Goal: Transaction & Acquisition: Purchase product/service

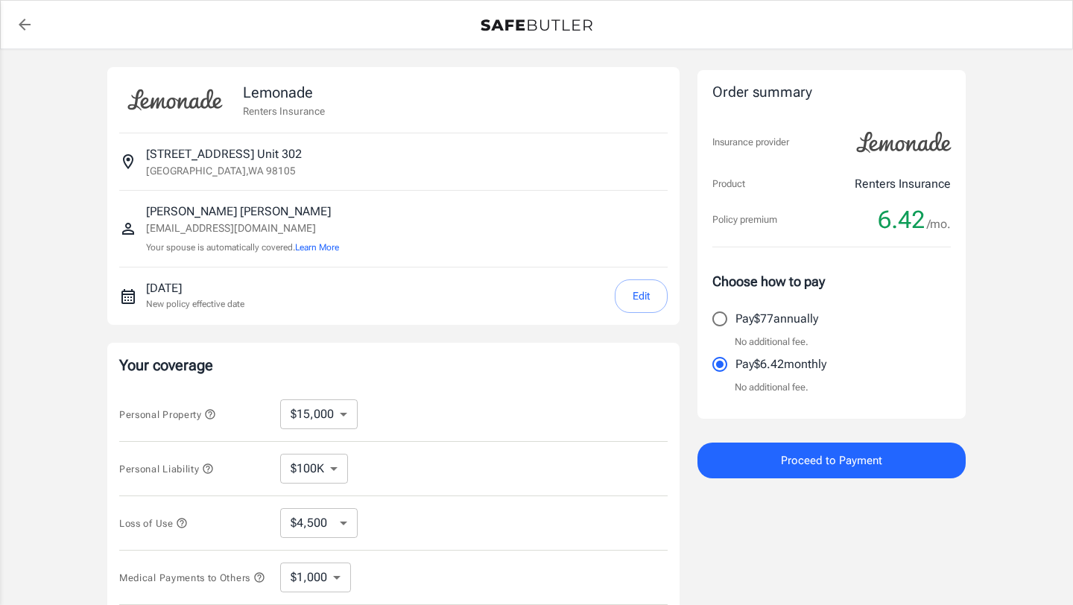
select select "15000"
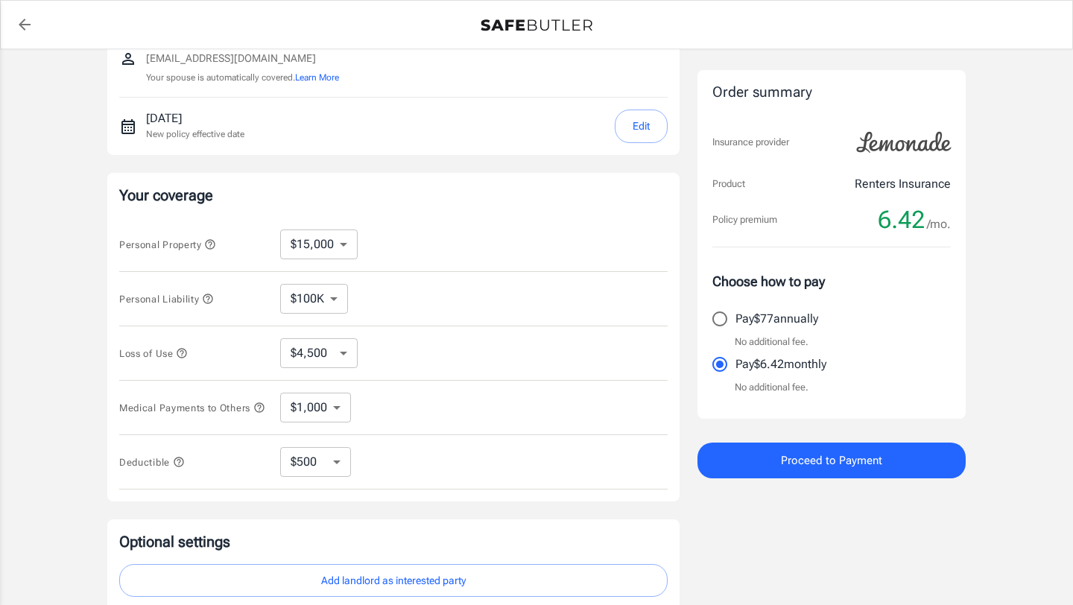
scroll to position [171, 0]
click at [211, 300] on icon "button" at bounding box center [208, 297] width 12 height 12
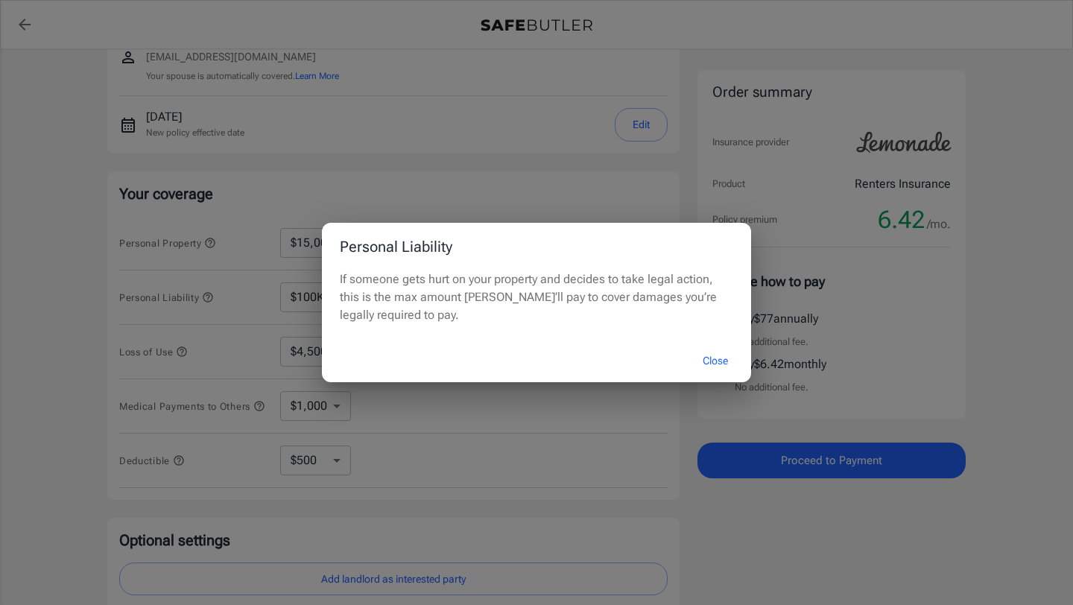
click at [716, 363] on button "Close" at bounding box center [715, 361] width 60 height 32
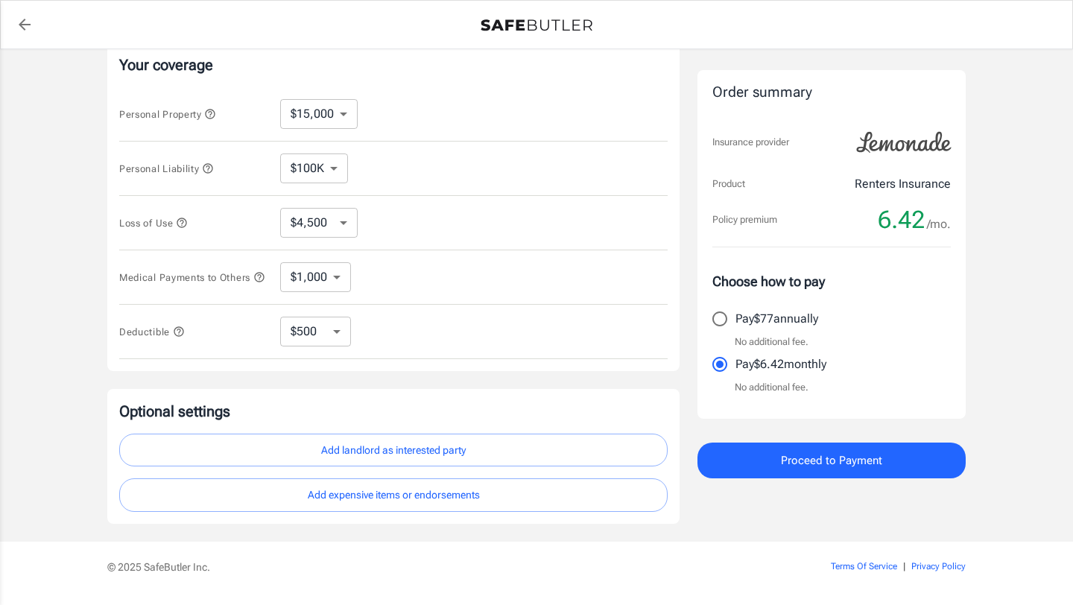
scroll to position [347, 0]
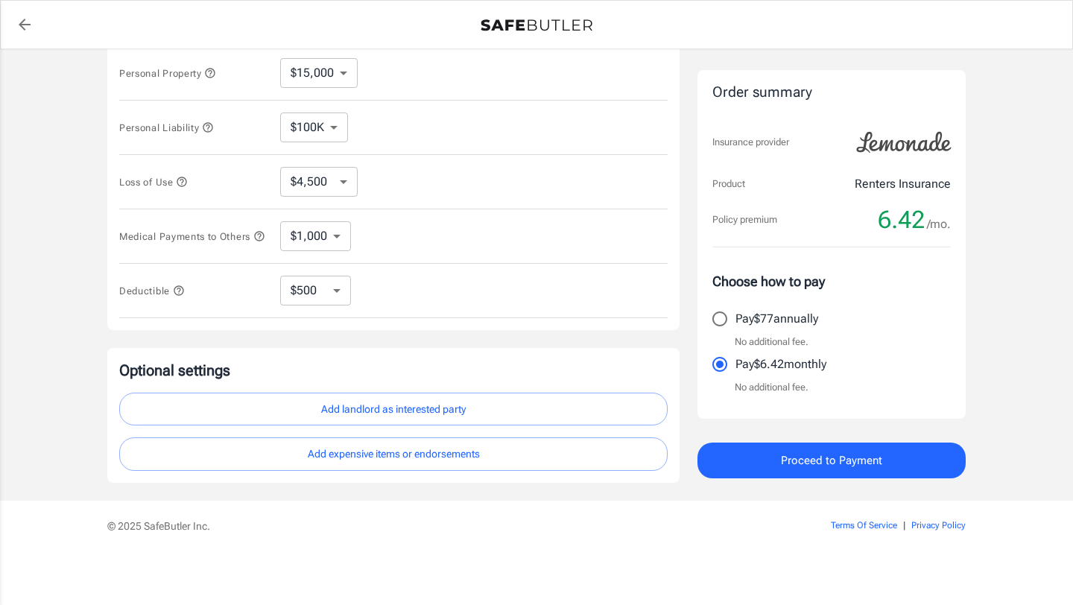
click at [341, 291] on select "$250 $500 $1,000 $2,500" at bounding box center [315, 291] width 71 height 30
select select "250"
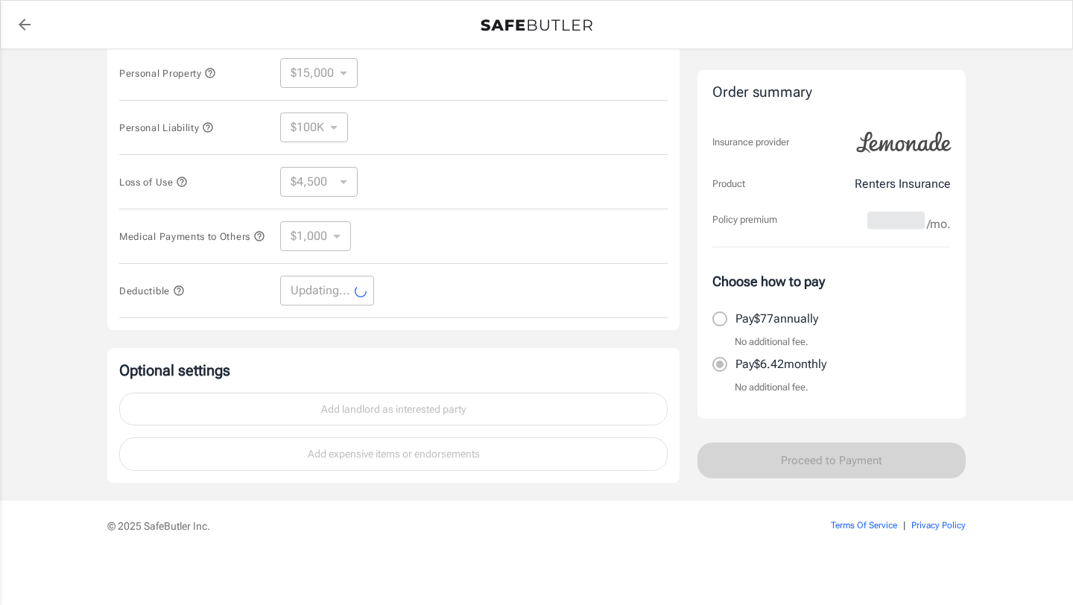
select select "250"
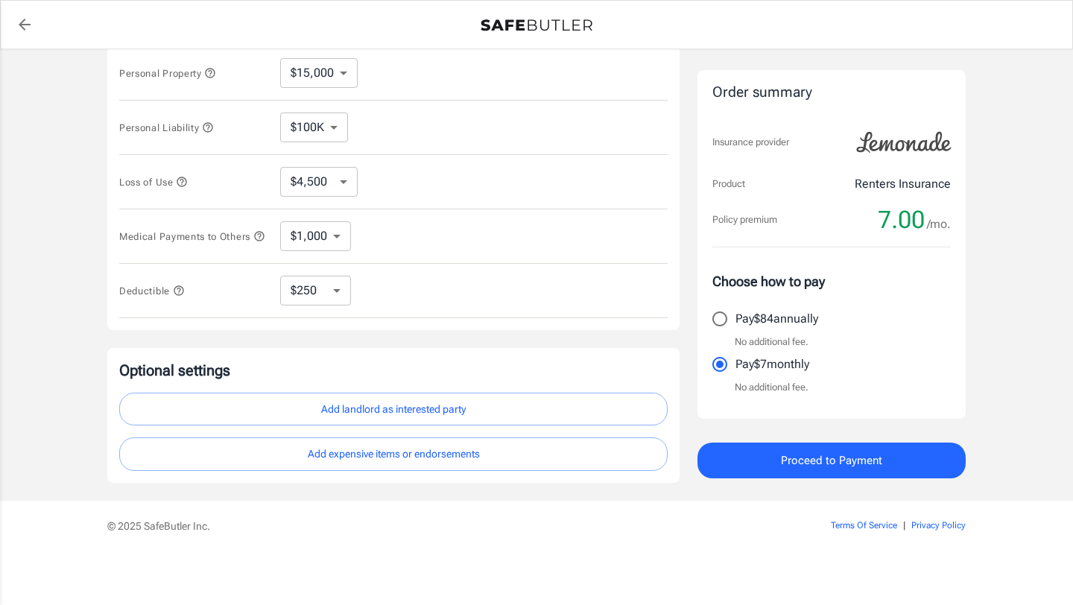
click at [330, 299] on select "$250 $500 $1,000 $2,500" at bounding box center [315, 291] width 71 height 30
click at [396, 405] on button "Add landlord as interested party" at bounding box center [393, 410] width 548 height 34
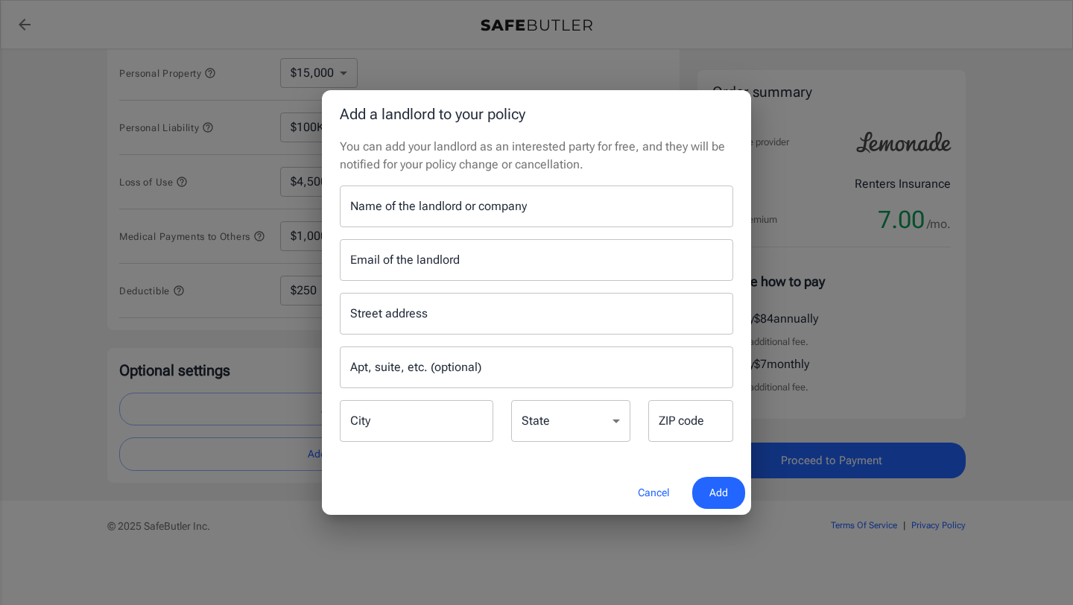
click at [643, 487] on button "Cancel" at bounding box center [654, 493] width 66 height 32
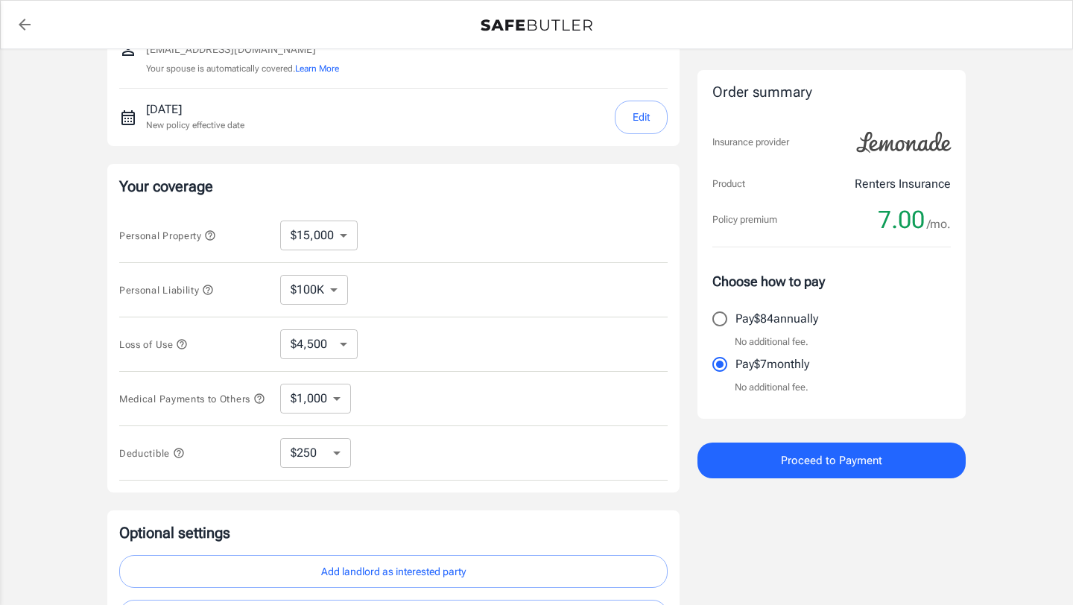
scroll to position [0, 0]
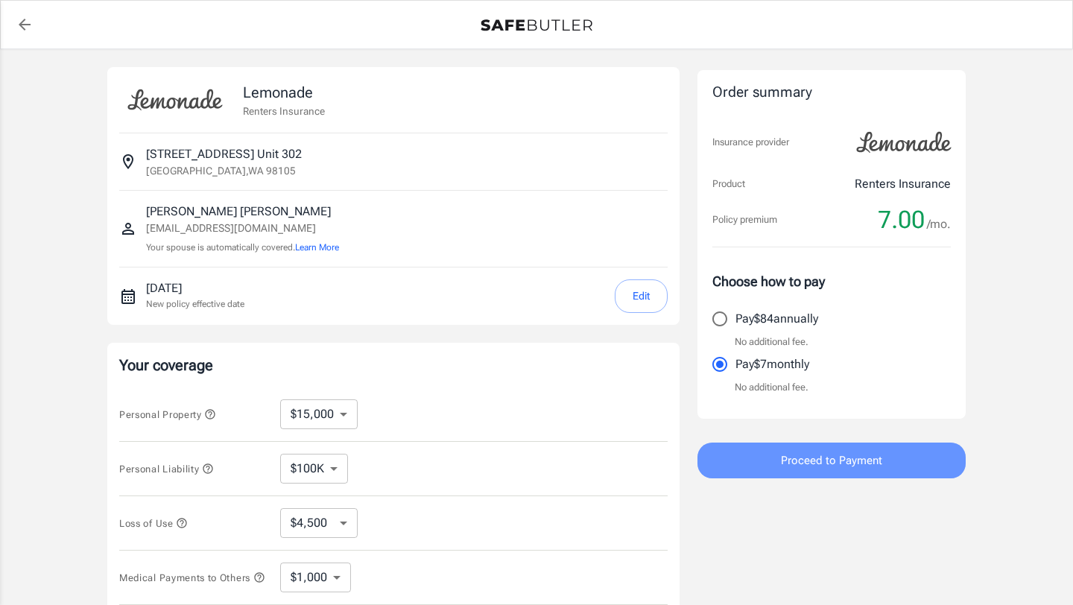
click at [778, 454] on button "Proceed to Payment" at bounding box center [831, 460] width 268 height 36
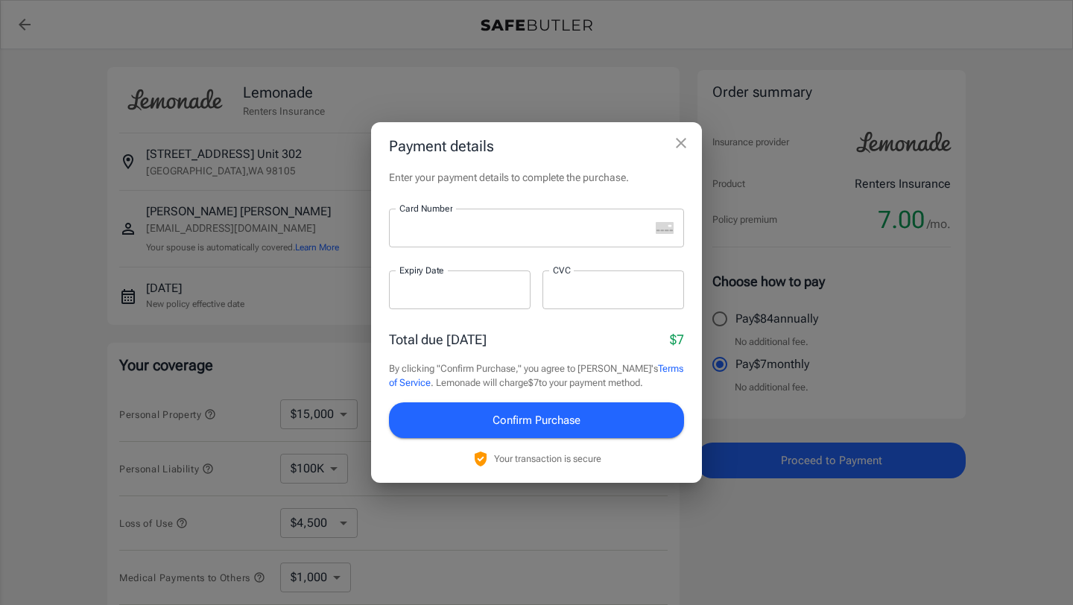
click at [682, 144] on icon "close" at bounding box center [681, 143] width 10 height 10
